Goal: Find specific page/section: Find specific page/section

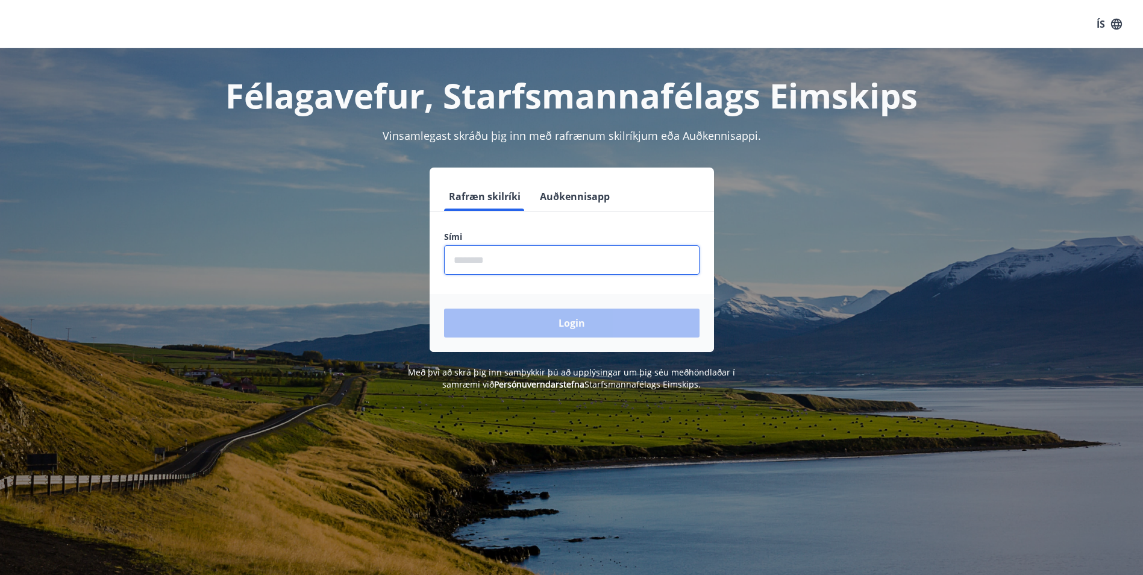
click at [570, 261] on input "phone" at bounding box center [571, 260] width 255 height 30
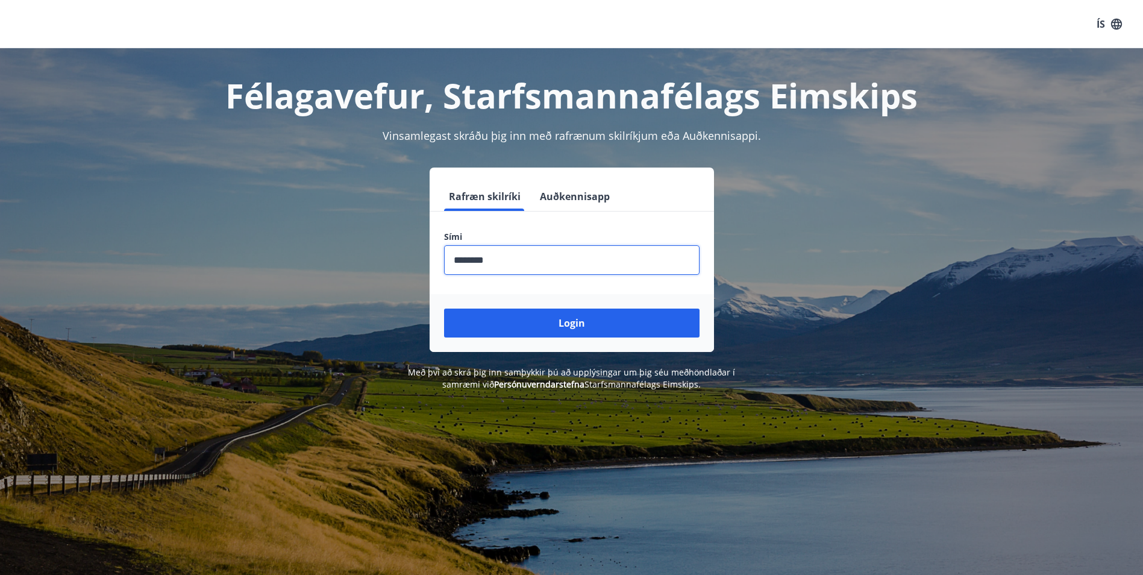
type input "********"
click at [444, 308] on button "Login" at bounding box center [571, 322] width 255 height 29
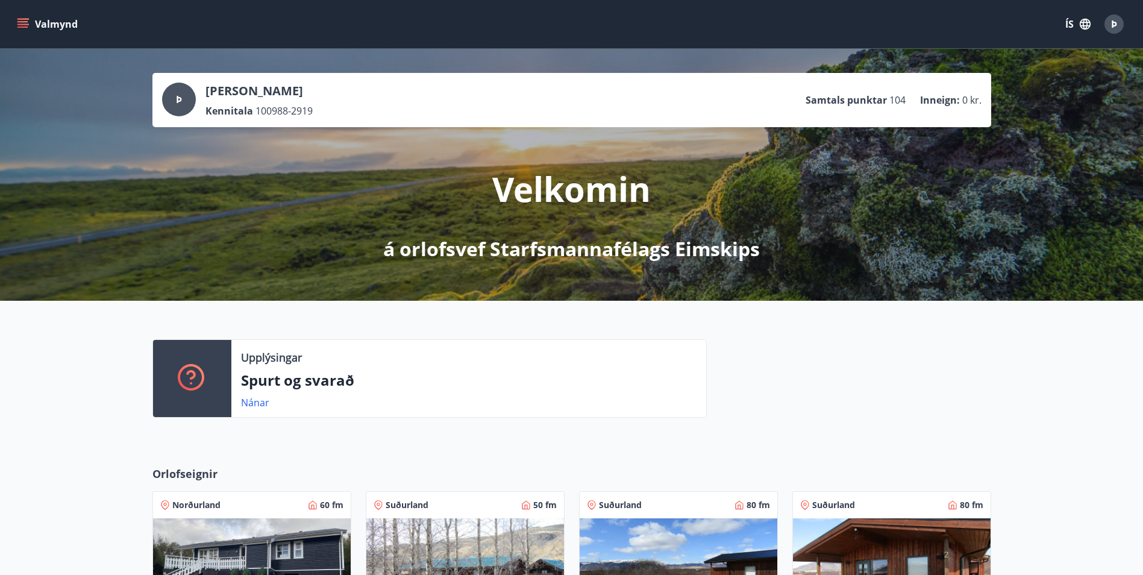
click at [27, 17] on button "Valmynd" at bounding box center [48, 24] width 68 height 22
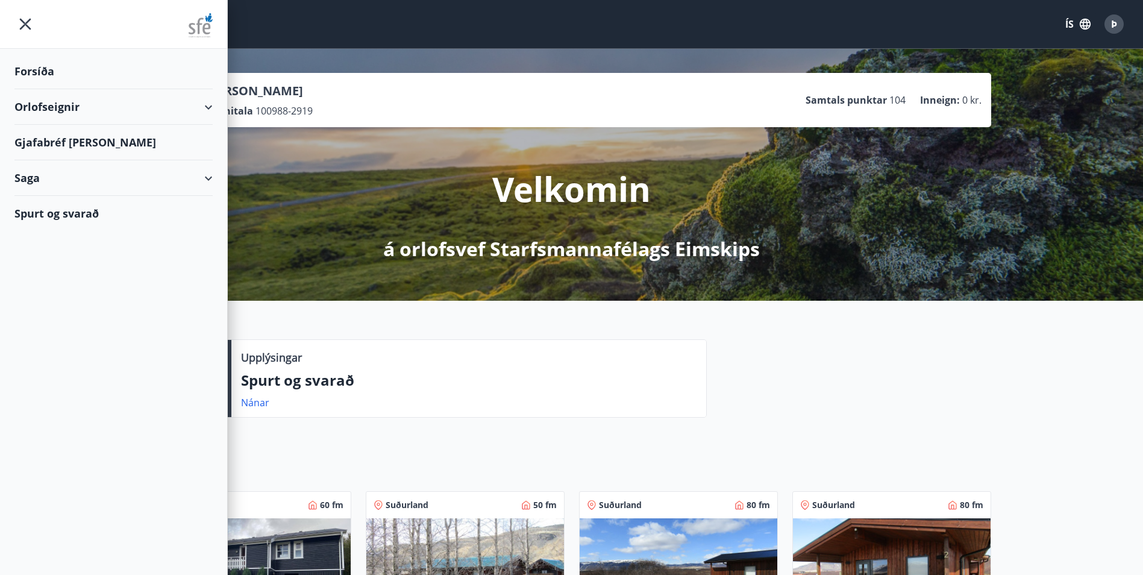
click at [91, 149] on div "Gjafabréf og kort" at bounding box center [113, 143] width 198 height 36
click at [67, 143] on div "Gjafabréf og kort" at bounding box center [113, 143] width 198 height 36
click at [18, 66] on div "Forsíða" at bounding box center [113, 72] width 198 height 36
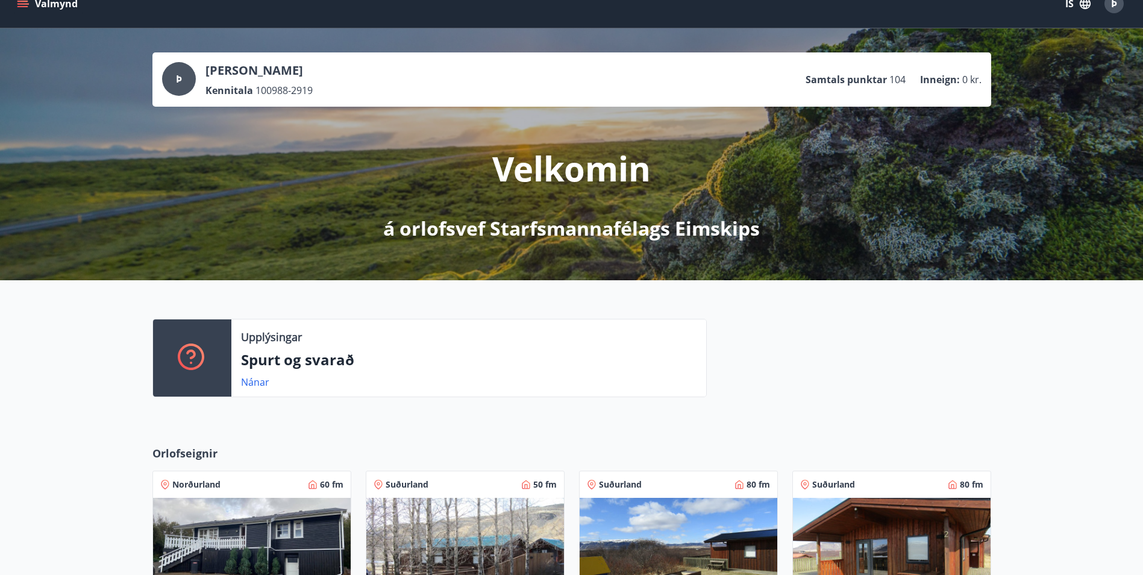
scroll to position [316, 0]
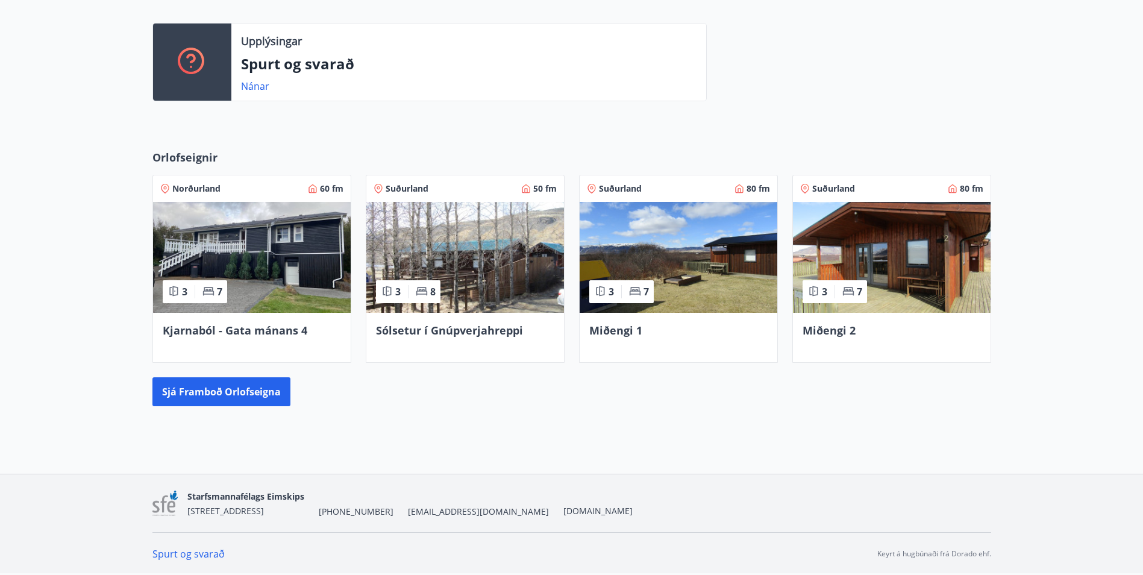
click at [716, 259] on img at bounding box center [678, 257] width 198 height 111
